Goal: Find specific page/section: Find specific page/section

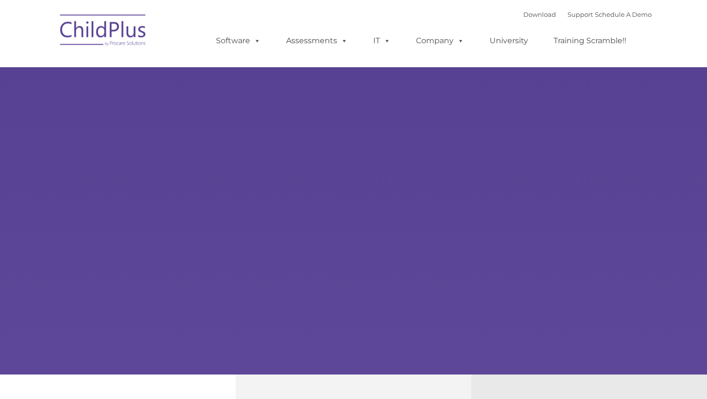
type input ""
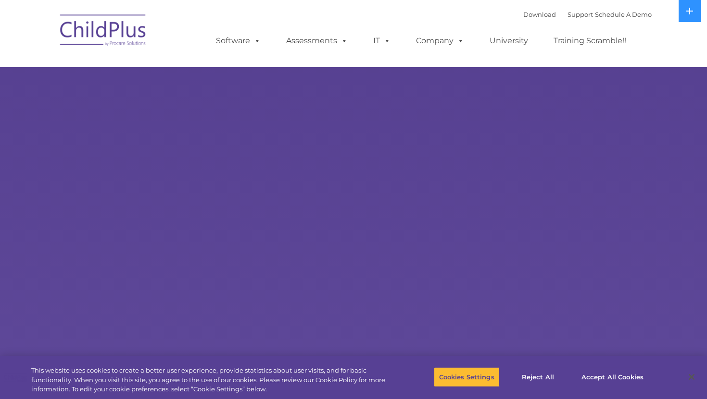
select select "MEDIUM"
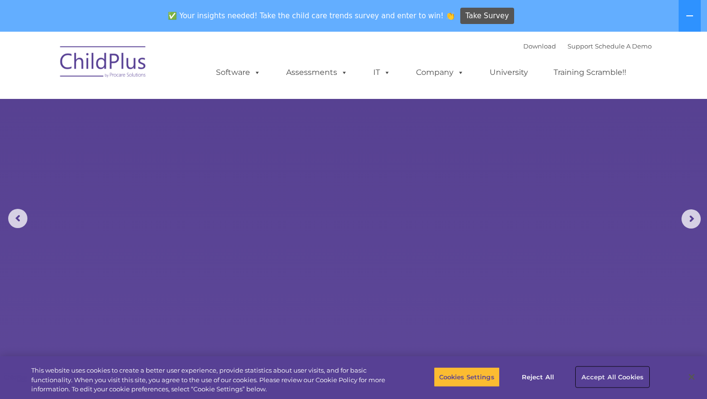
click at [579, 382] on button "Accept All Cookies" at bounding box center [612, 377] width 73 height 20
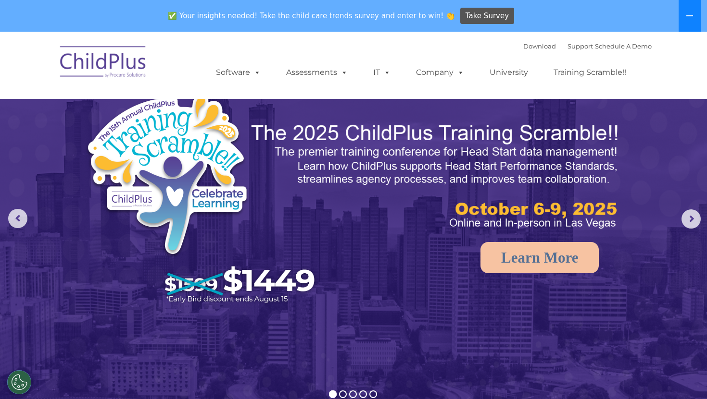
click at [687, 25] on button at bounding box center [689, 16] width 22 height 32
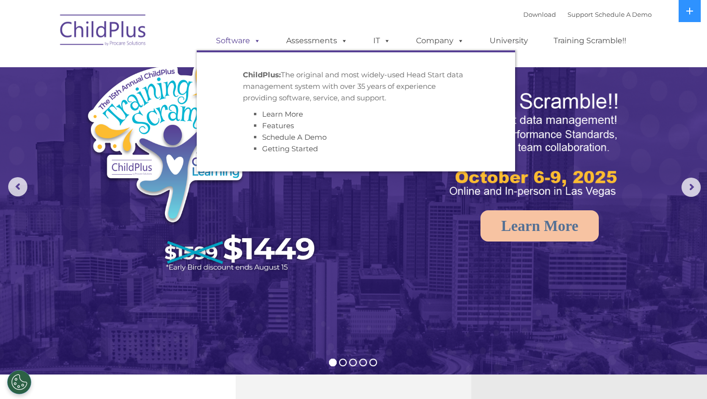
click at [251, 43] on span at bounding box center [255, 40] width 11 height 9
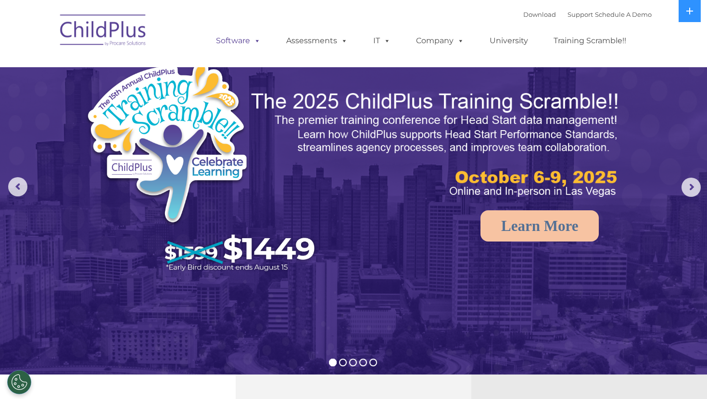
click at [251, 43] on span at bounding box center [255, 40] width 11 height 9
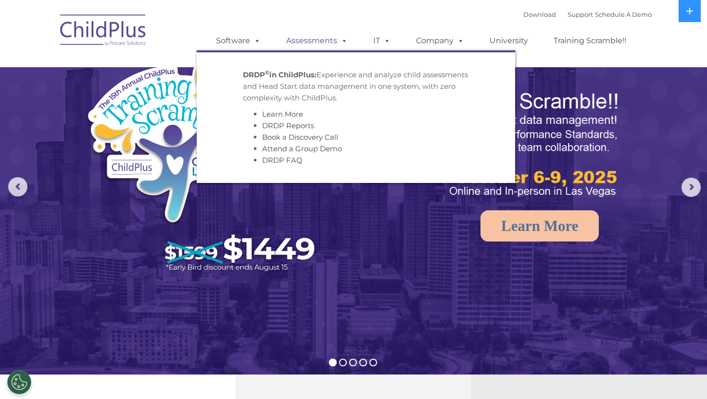
click at [312, 47] on link "Assessments" at bounding box center [316, 40] width 81 height 19
